Goal: Task Accomplishment & Management: Use online tool/utility

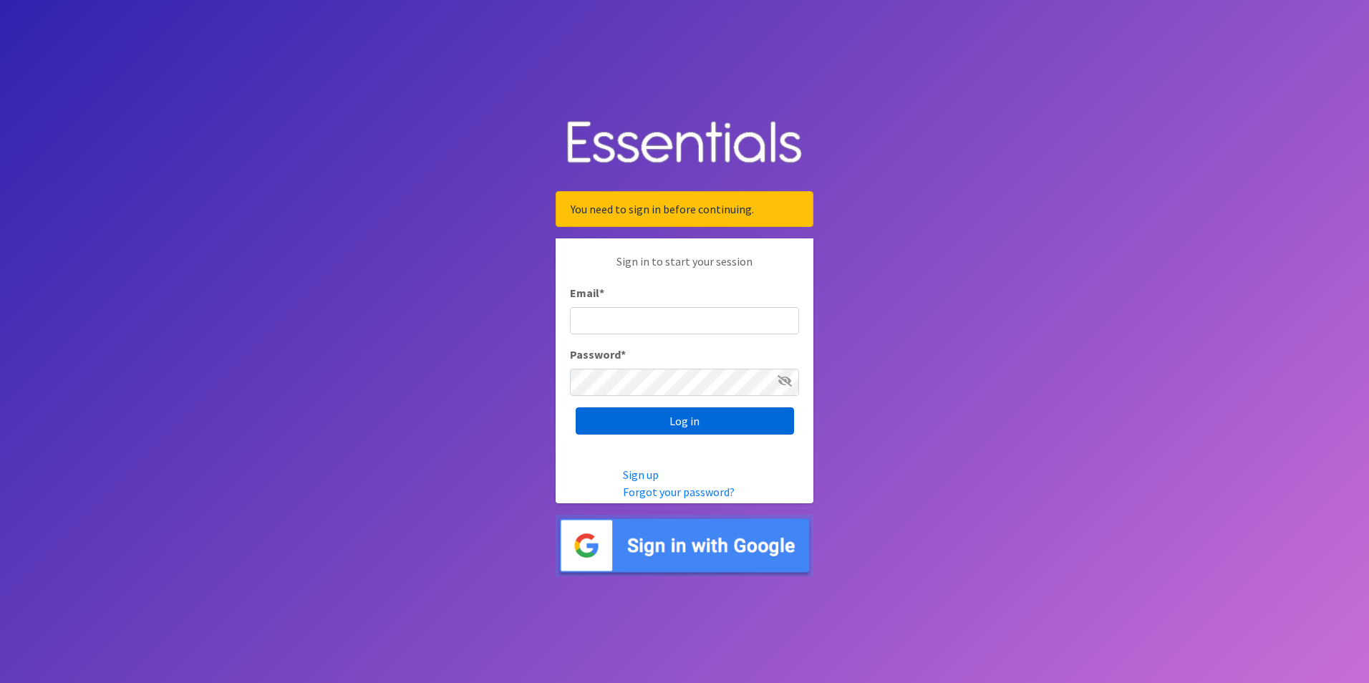
type input "[EMAIL_ADDRESS][DOMAIN_NAME]"
click at [620, 420] on input "Log in" at bounding box center [685, 421] width 218 height 27
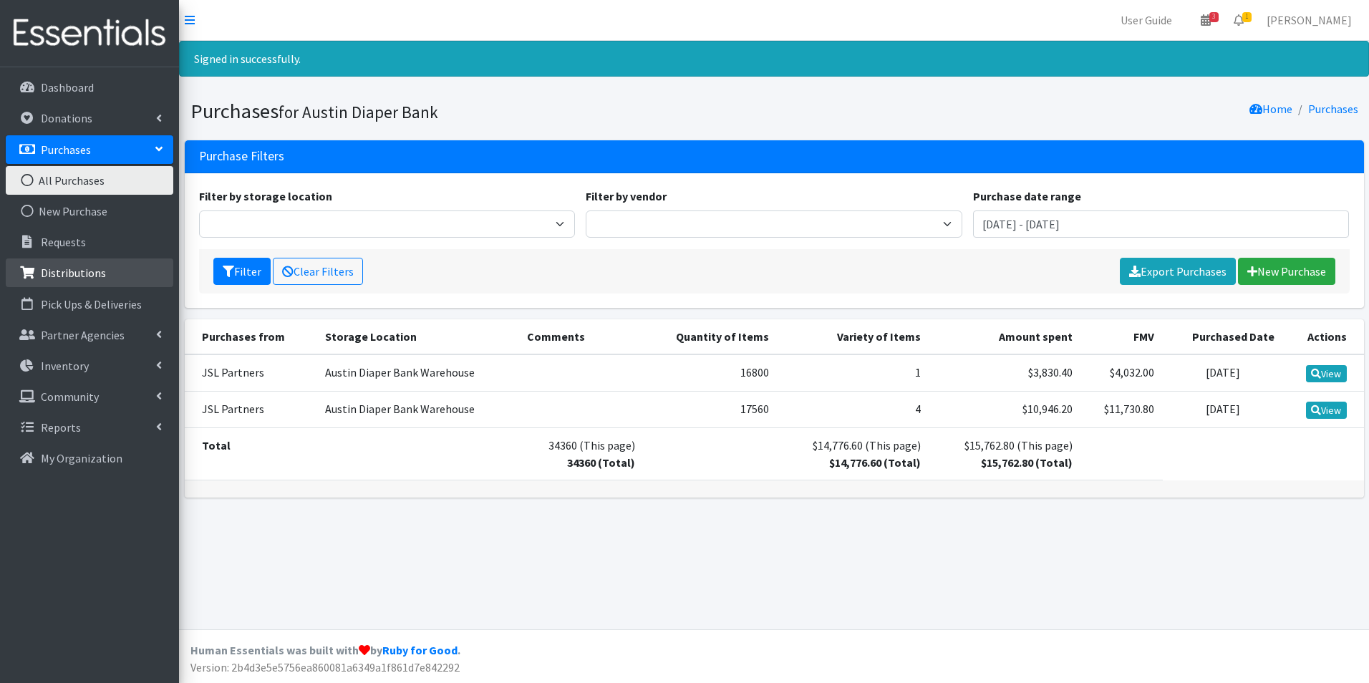
click at [89, 264] on link "Distributions" at bounding box center [90, 273] width 168 height 29
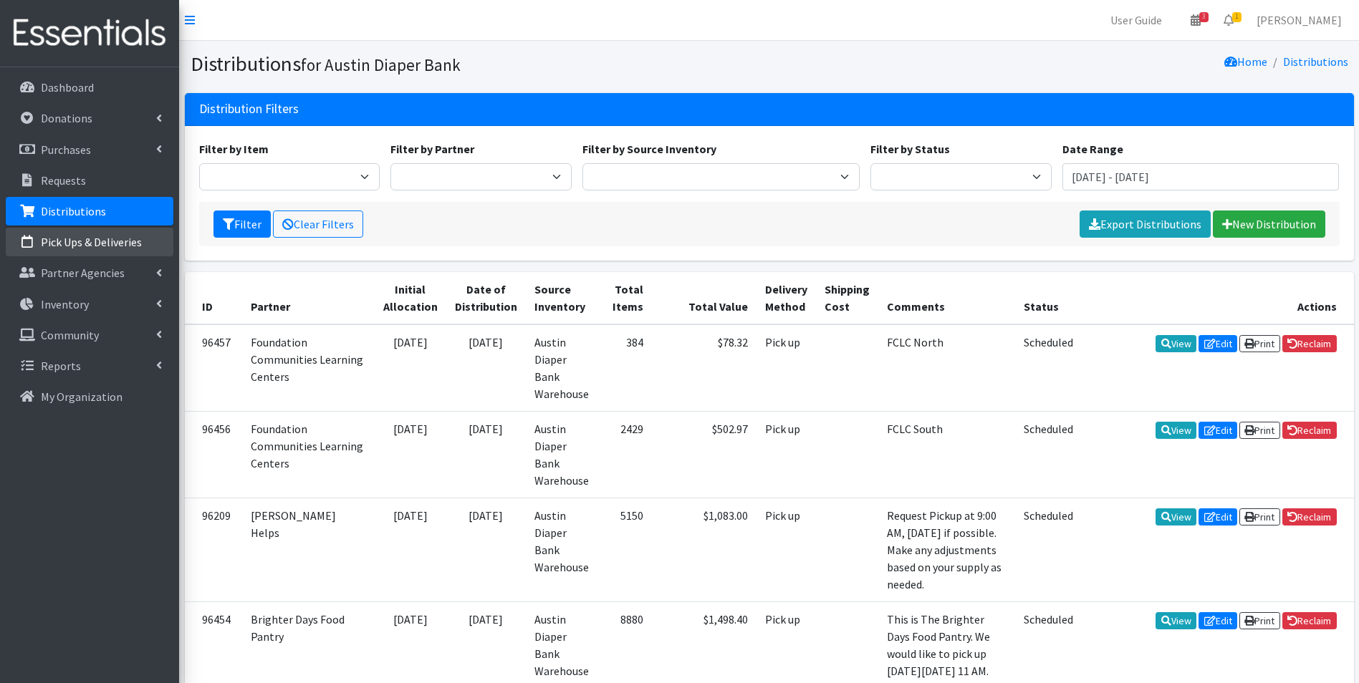
click at [107, 248] on p "Pick Ups & Deliveries" at bounding box center [91, 242] width 101 height 14
